Goal: Information Seeking & Learning: Learn about a topic

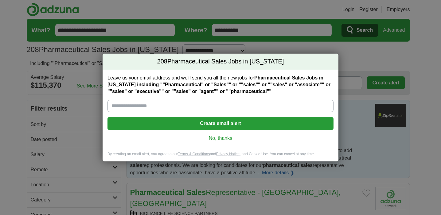
click at [233, 141] on link "No, thanks" at bounding box center [221, 138] width 216 height 7
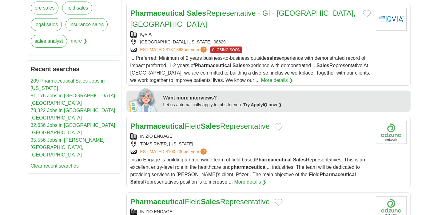
scroll to position [307, 0]
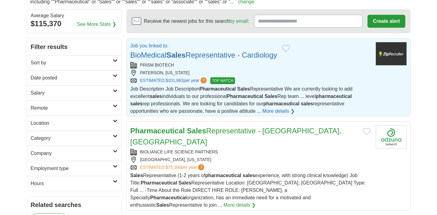
scroll to position [92, 0]
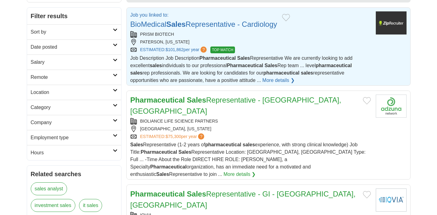
click at [295, 84] on link "More details ❯" at bounding box center [278, 80] width 32 height 7
